Goal: Information Seeking & Learning: Learn about a topic

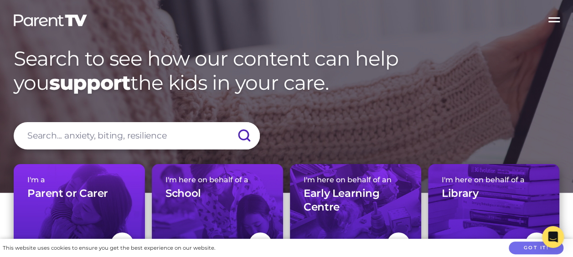
click at [112, 133] on input "search" at bounding box center [137, 135] width 246 height 27
type input "for teachers"
click at [228, 122] on input "submit" at bounding box center [244, 135] width 32 height 27
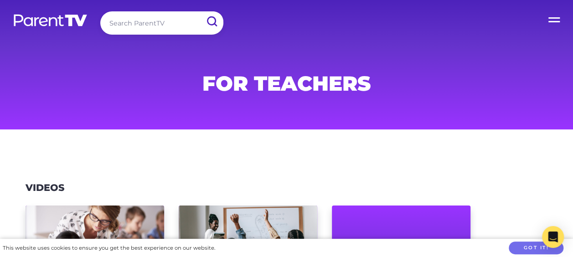
click at [553, 20] on label "Open Menu" at bounding box center [555, 18] width 36 height 36
click at [0, 0] on input "Open Menu" at bounding box center [0, 0] width 0 height 0
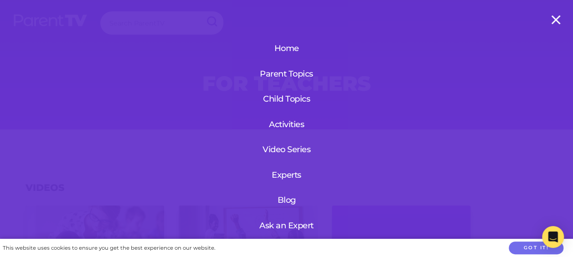
click at [276, 48] on link "Home" at bounding box center [286, 48] width 63 height 24
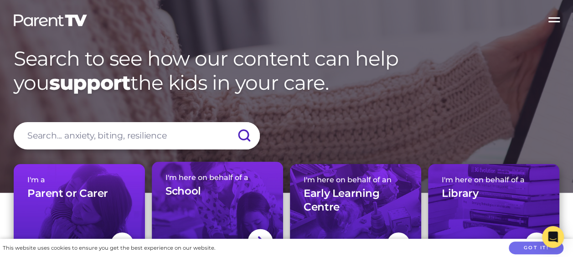
click at [234, 197] on div "I'm here on behalf of a School" at bounding box center [218, 189] width 104 height 32
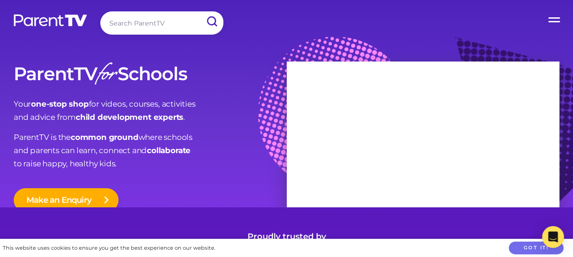
scroll to position [7, 0]
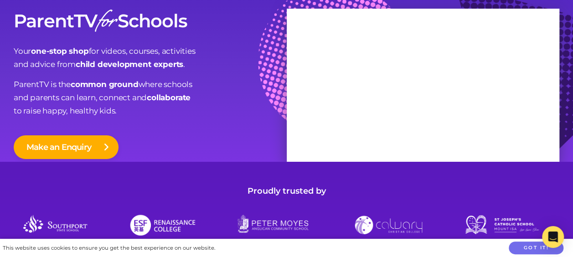
scroll to position [0, 0]
